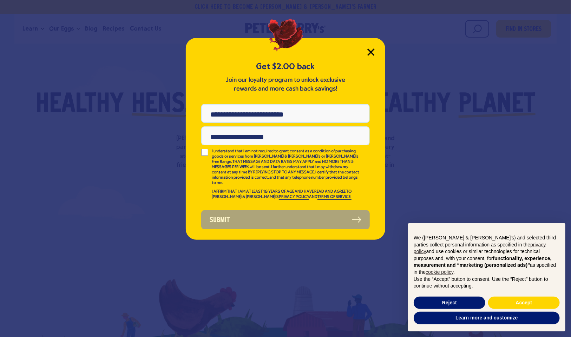
click at [369, 52] on icon "Close Modal" at bounding box center [370, 51] width 7 height 7
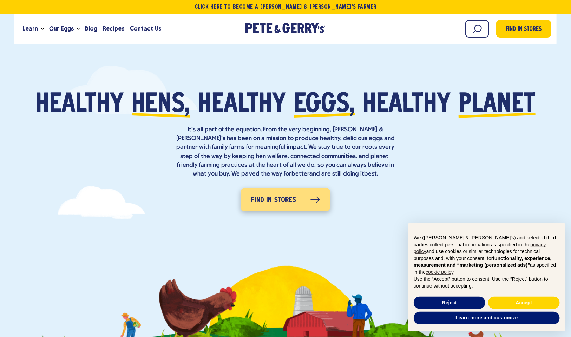
click at [312, 197] on icon at bounding box center [314, 200] width 9 height 7
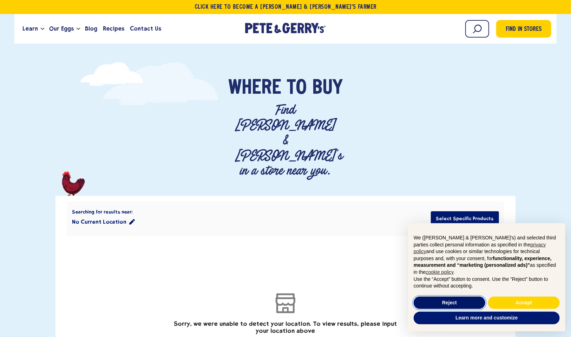
click at [467, 304] on button "Reject" at bounding box center [449, 303] width 72 height 13
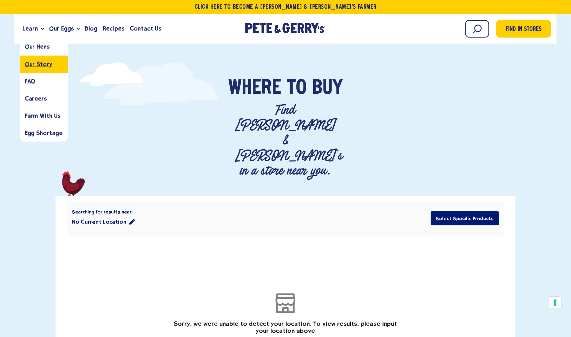
click at [38, 67] on span "Our Story" at bounding box center [38, 64] width 27 height 7
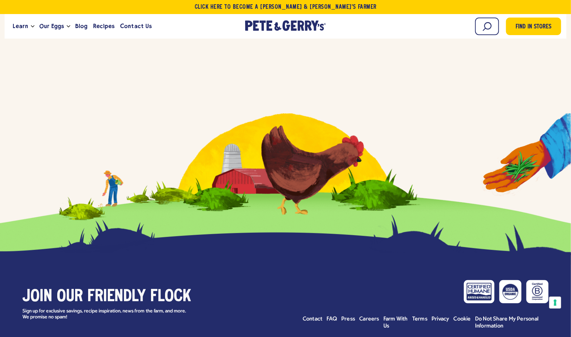
scroll to position [2976, 0]
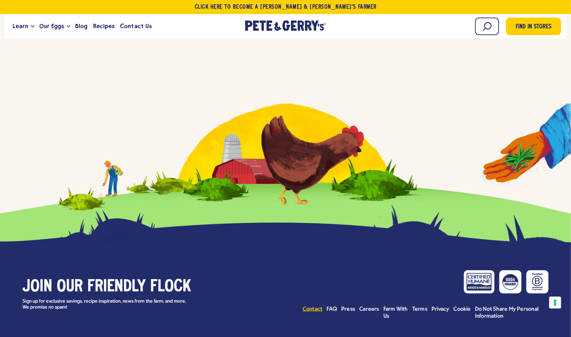
click at [318, 306] on span "Contact" at bounding box center [313, 309] width 20 height 6
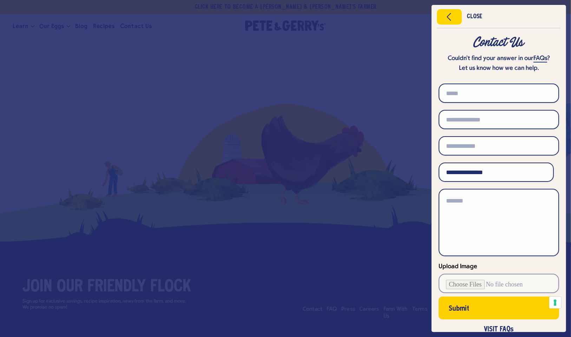
click at [307, 186] on div at bounding box center [285, 168] width 571 height 337
